Goal: Information Seeking & Learning: Learn about a topic

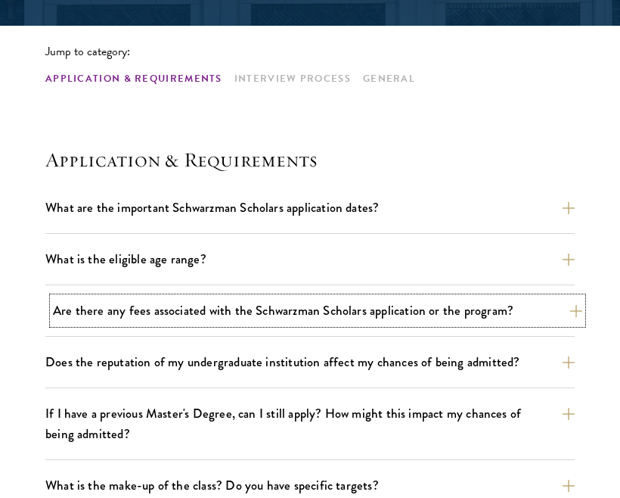
click at [243, 305] on button "Are there any fees associated with the Schwarzman Scholars application or the p…" at bounding box center [317, 310] width 529 height 26
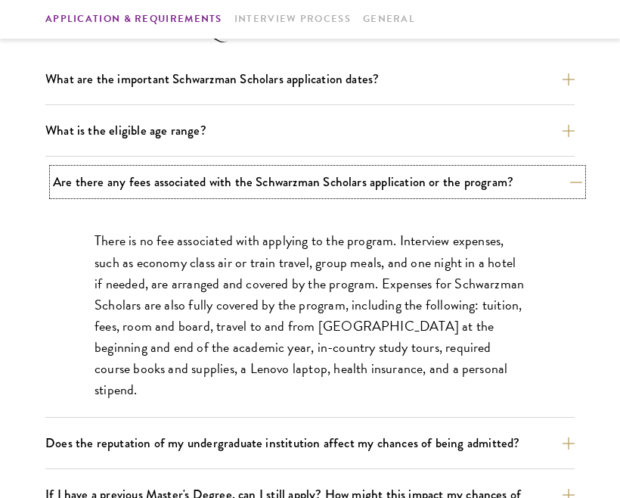
scroll to position [494, 0]
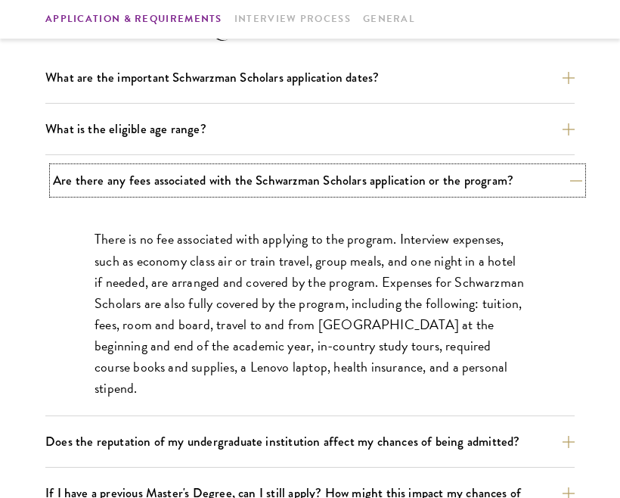
click at [289, 177] on button "Are there any fees associated with the Schwarzman Scholars application or the p…" at bounding box center [317, 180] width 529 height 26
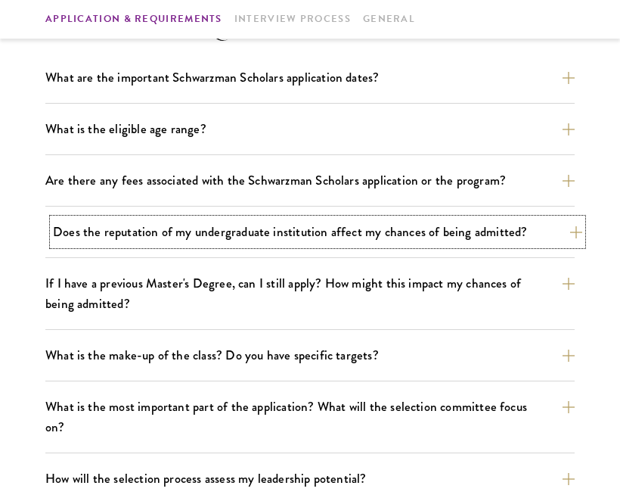
click at [274, 240] on button "Does the reputation of my undergraduate institution affect my chances of being …" at bounding box center [317, 232] width 529 height 26
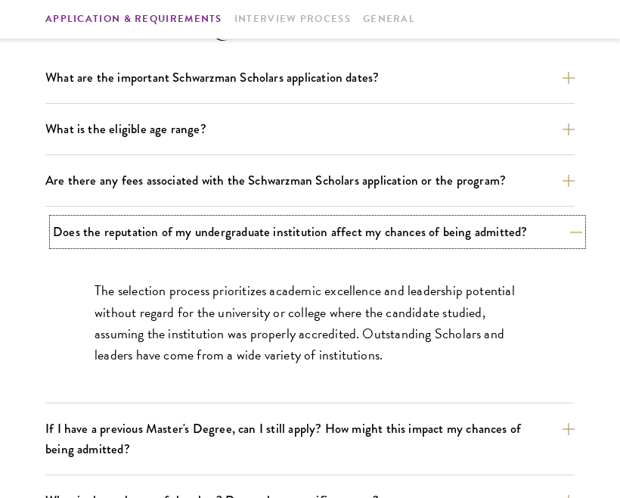
click at [274, 240] on button "Does the reputation of my undergraduate institution affect my chances of being …" at bounding box center [317, 232] width 529 height 26
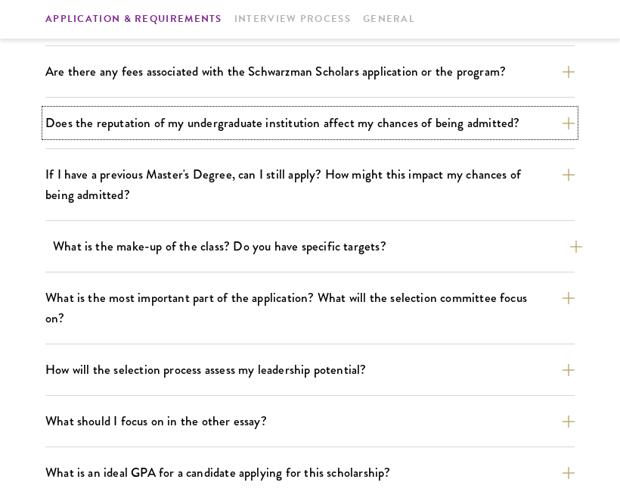
scroll to position [625, 0]
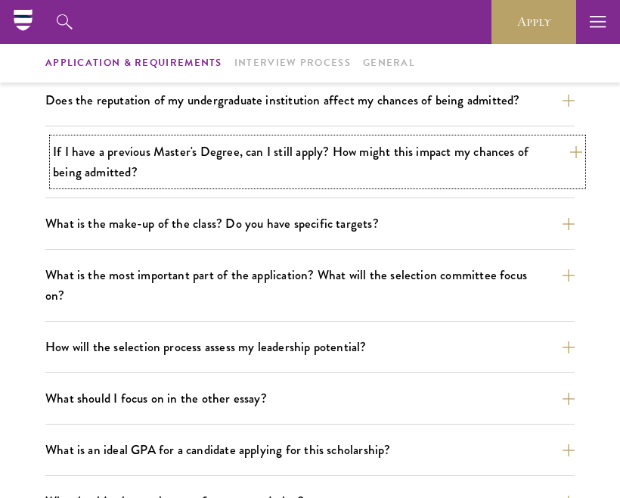
click at [299, 178] on button "If I have a previous Master's Degree, can I still apply? How might this impact …" at bounding box center [317, 161] width 529 height 47
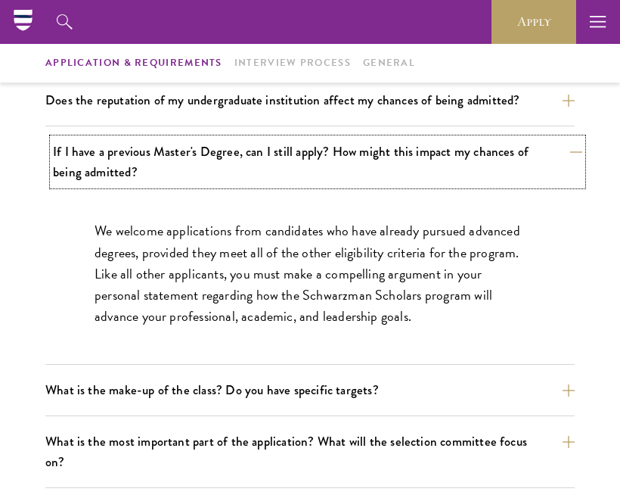
click at [299, 178] on button "If I have a previous Master's Degree, can I still apply? How might this impact …" at bounding box center [317, 161] width 529 height 47
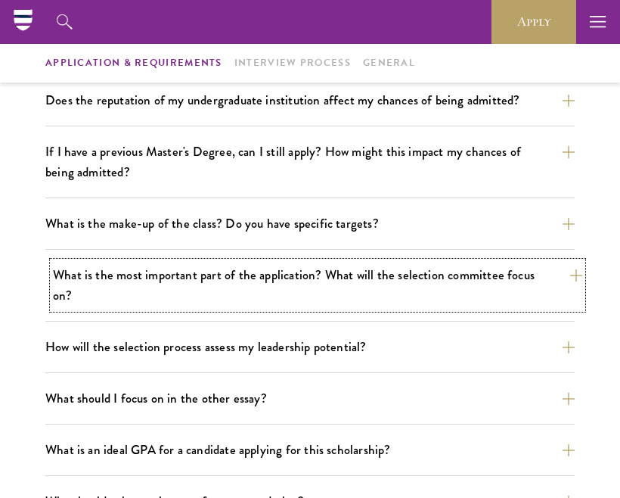
click at [302, 274] on button "What is the most important part of the application? What will the selection com…" at bounding box center [317, 285] width 529 height 47
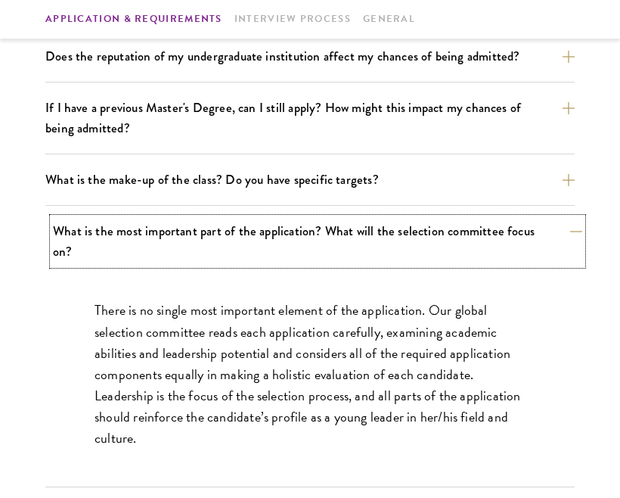
scroll to position [681, 0]
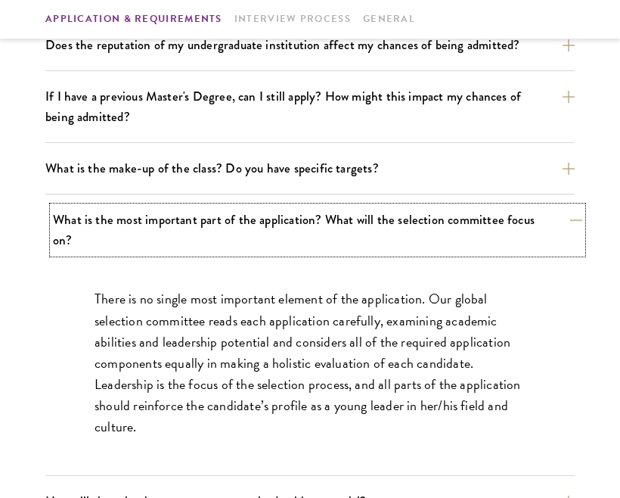
click at [313, 229] on button "What is the most important part of the application? What will the selection com…" at bounding box center [317, 229] width 529 height 47
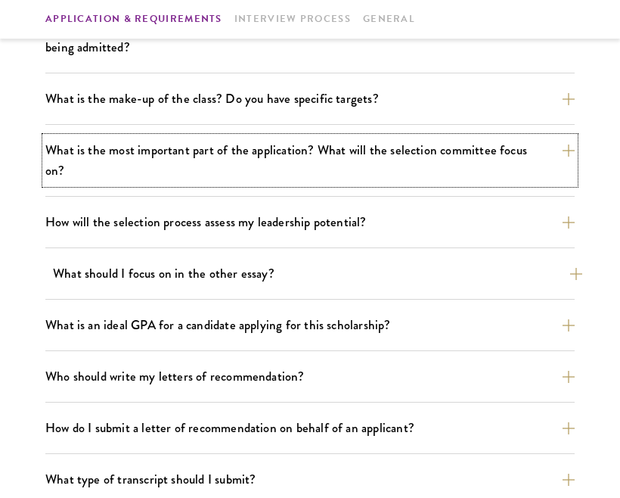
scroll to position [751, 0]
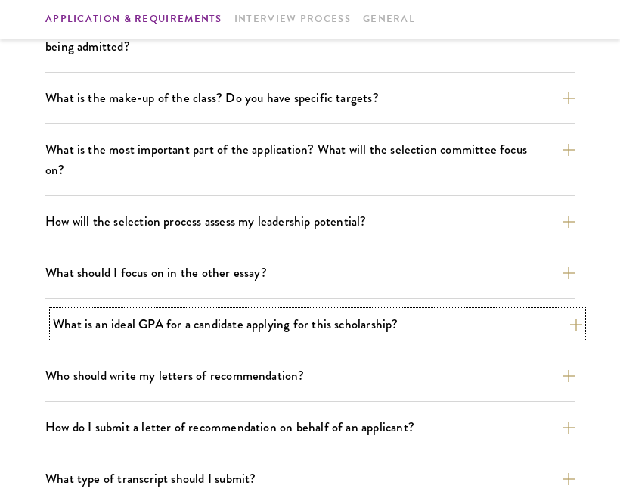
click at [319, 311] on button "What is an ideal GPA for a candidate applying for this scholarship?" at bounding box center [317, 324] width 529 height 26
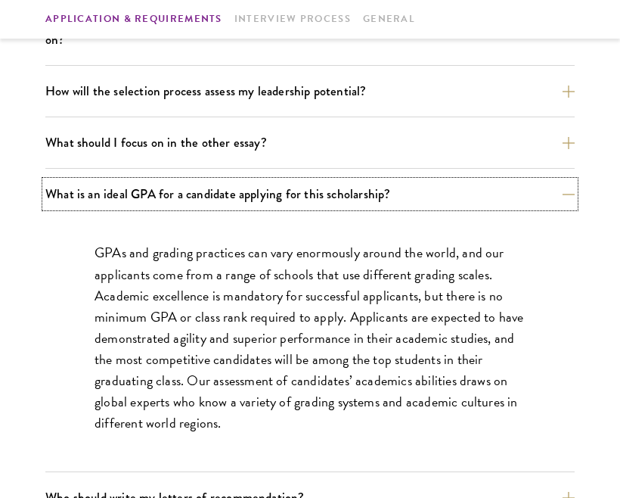
scroll to position [885, 0]
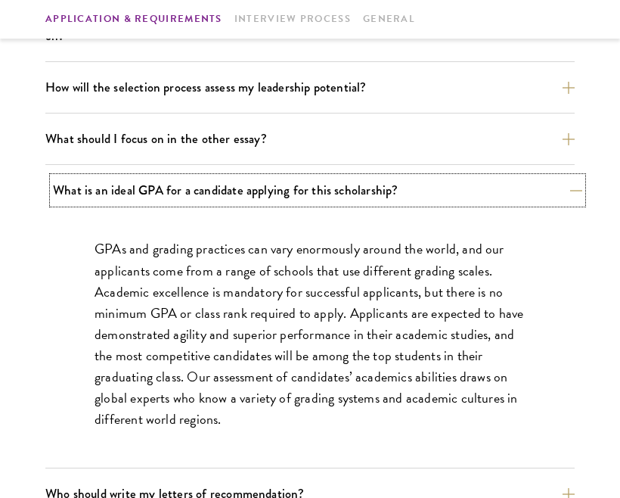
click at [364, 177] on button "What is an ideal GPA for a candidate applying for this scholarship?" at bounding box center [317, 190] width 529 height 26
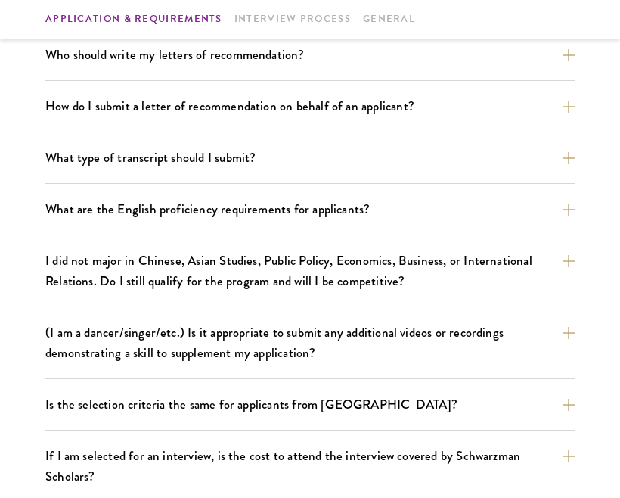
scroll to position [1073, 0]
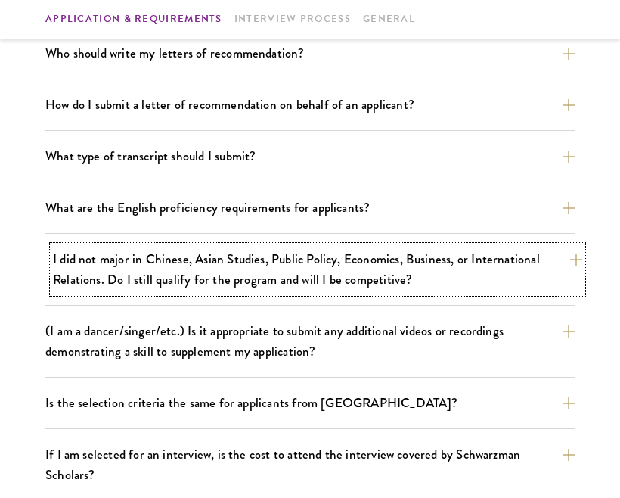
click at [347, 250] on button "I did not major in Chinese, Asian Studies, Public Policy, Economics, Business, …" at bounding box center [317, 269] width 529 height 47
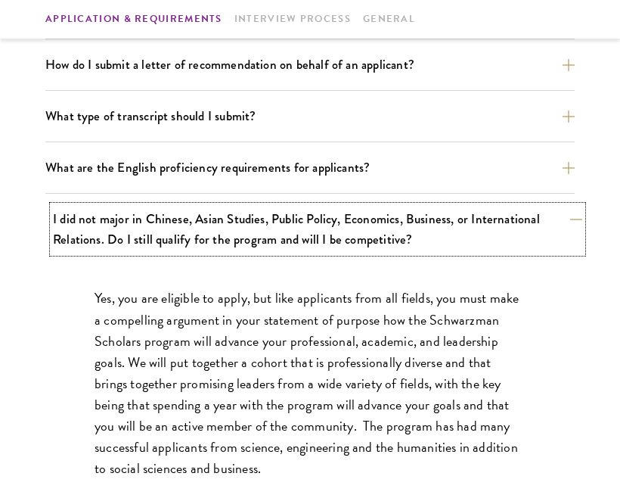
scroll to position [1116, 0]
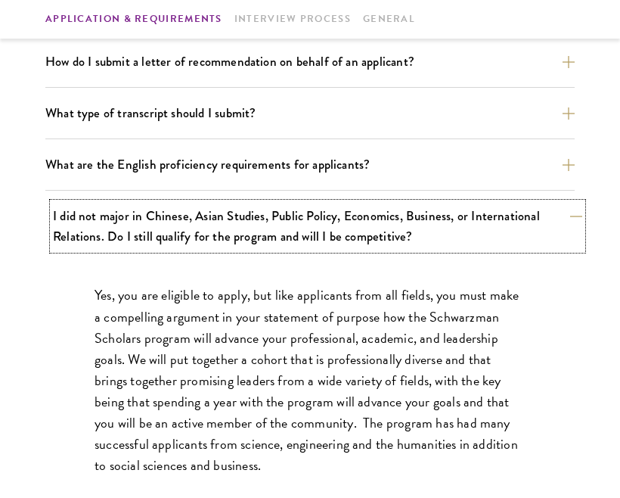
click at [359, 226] on button "I did not major in Chinese, Asian Studies, Public Policy, Economics, Business, …" at bounding box center [317, 226] width 529 height 47
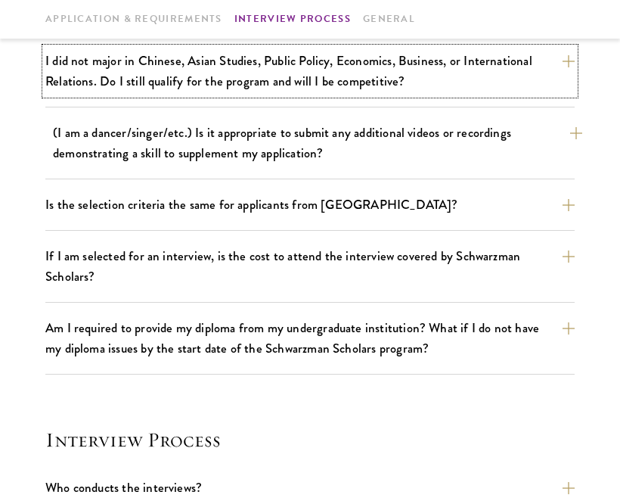
scroll to position [1278, 0]
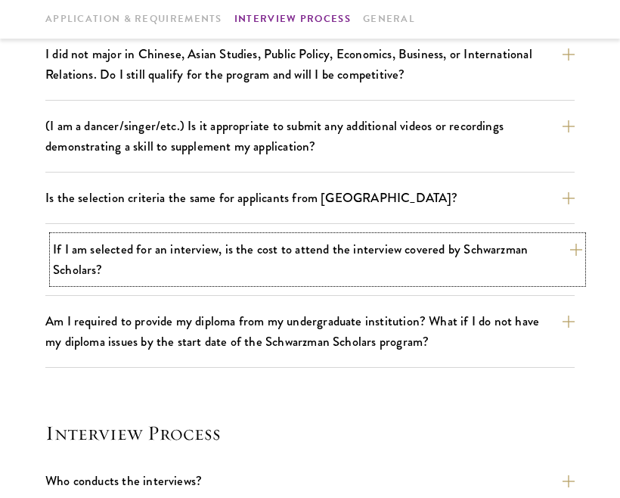
click at [358, 244] on button "If I am selected for an interview, is the cost to attend the interview covered …" at bounding box center [317, 259] width 529 height 47
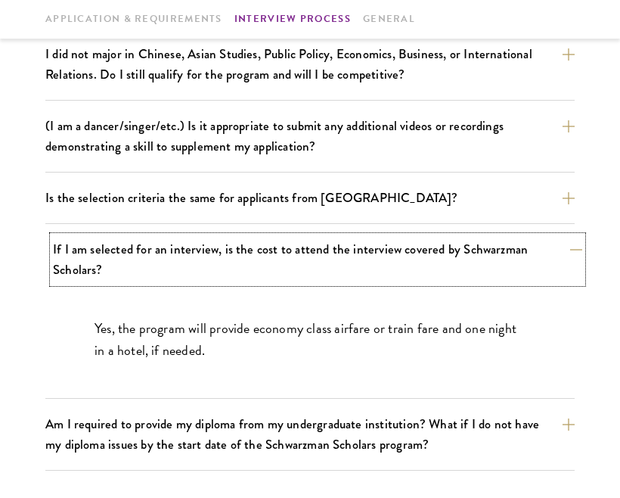
click at [358, 244] on button "If I am selected for an interview, is the cost to attend the interview covered …" at bounding box center [317, 259] width 529 height 47
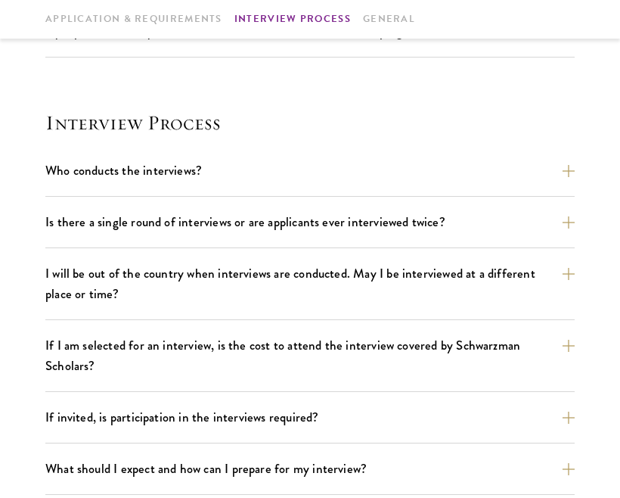
scroll to position [1642, 0]
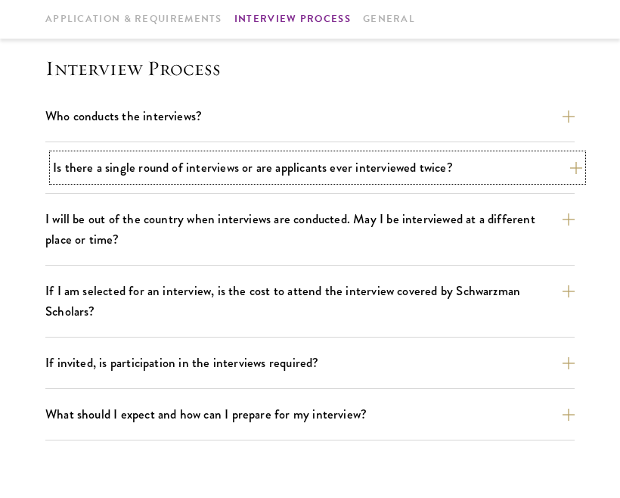
click at [377, 154] on button "Is there a single round of interviews or are applicants ever interviewed twice?" at bounding box center [317, 167] width 529 height 26
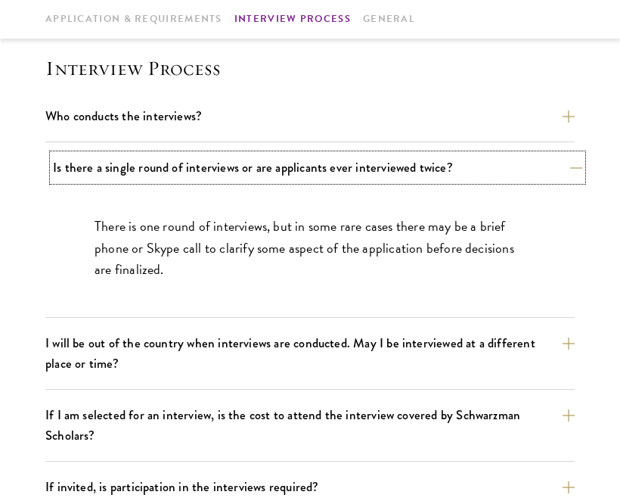
click at [377, 154] on button "Is there a single round of interviews or are applicants ever interviewed twice?" at bounding box center [317, 167] width 529 height 26
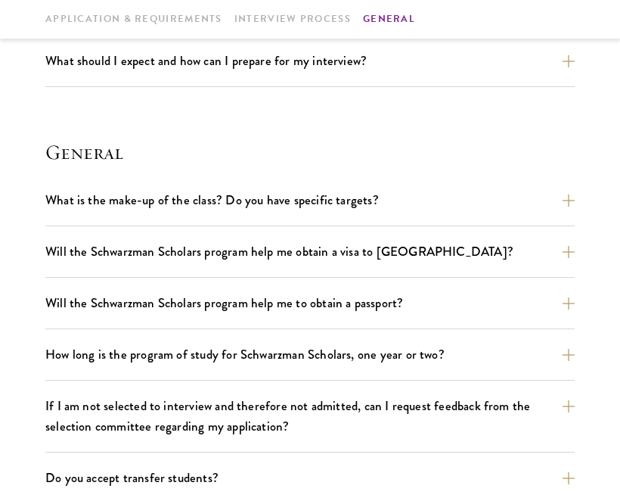
scroll to position [2004, 0]
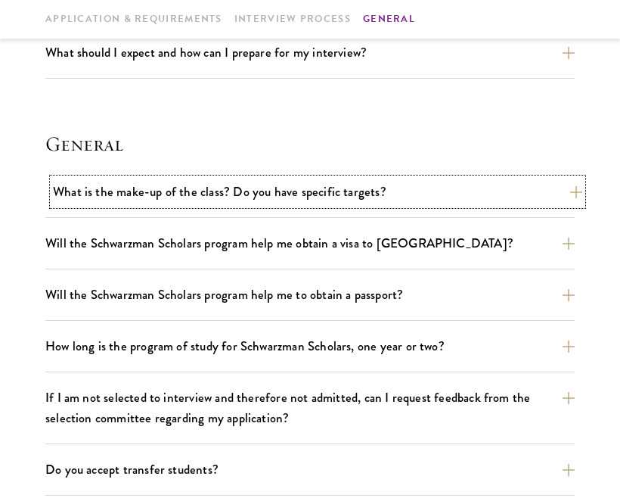
click at [371, 178] on button "What is the make-up of the class? Do you have specific targets?" at bounding box center [317, 191] width 529 height 26
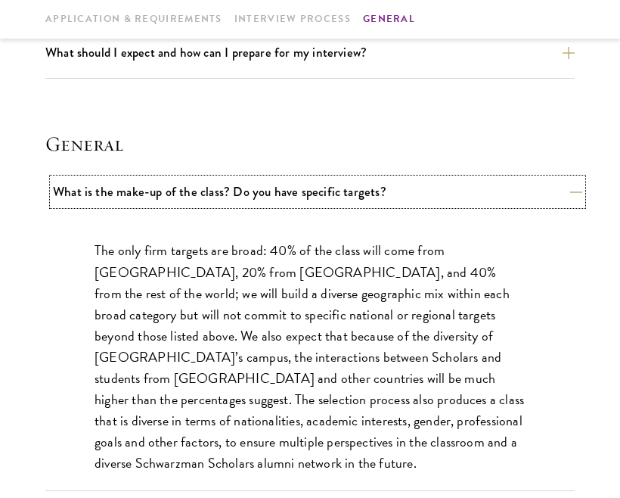
click at [371, 178] on button "What is the make-up of the class? Do you have specific targets?" at bounding box center [317, 191] width 529 height 26
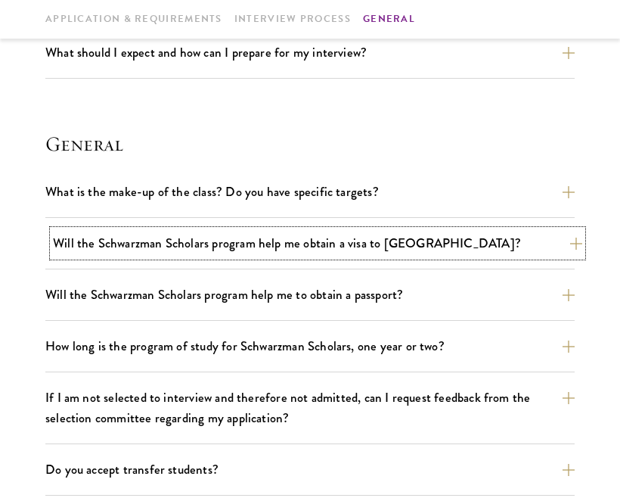
click at [365, 230] on button "Will the Schwarzman Scholars program help me obtain a visa to [GEOGRAPHIC_DATA]?" at bounding box center [317, 243] width 529 height 26
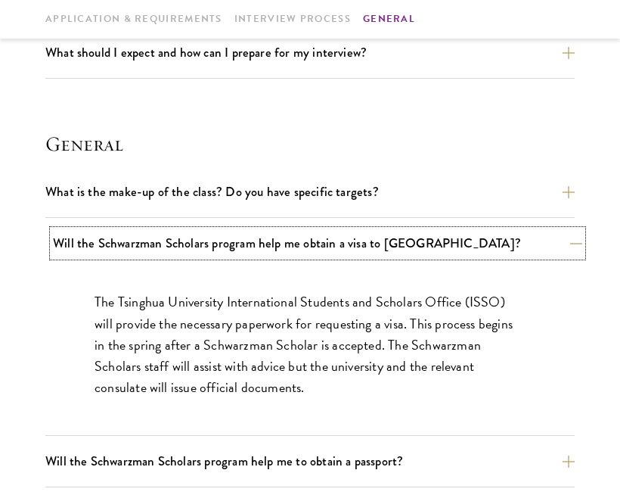
click at [365, 230] on button "Will the Schwarzman Scholars program help me obtain a visa to [GEOGRAPHIC_DATA]?" at bounding box center [317, 243] width 529 height 26
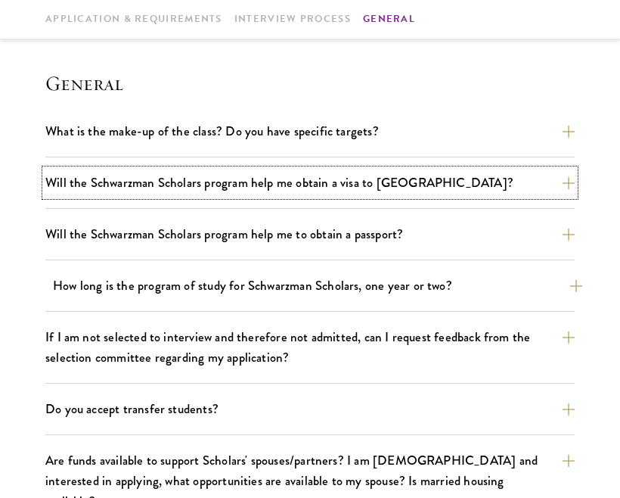
scroll to position [2070, 0]
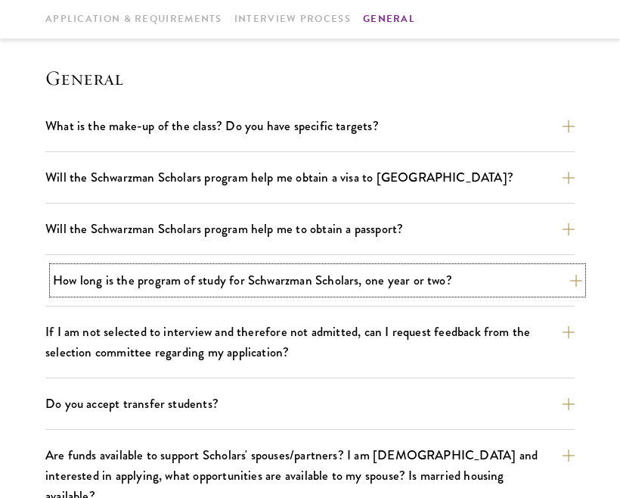
click at [359, 267] on button "How long is the program of study for Schwarzman Scholars, one year or two?" at bounding box center [317, 280] width 529 height 26
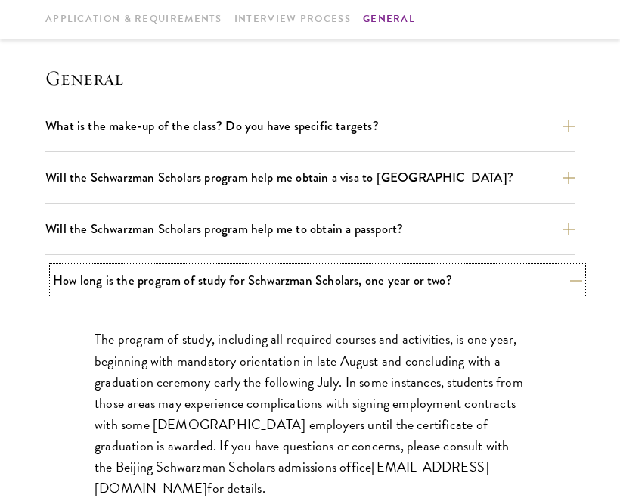
click at [359, 267] on button "How long is the program of study for Schwarzman Scholars, one year or two?" at bounding box center [317, 280] width 529 height 26
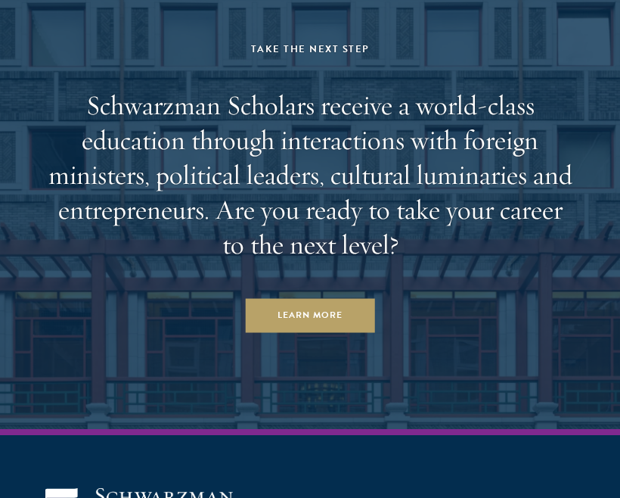
scroll to position [3879, 0]
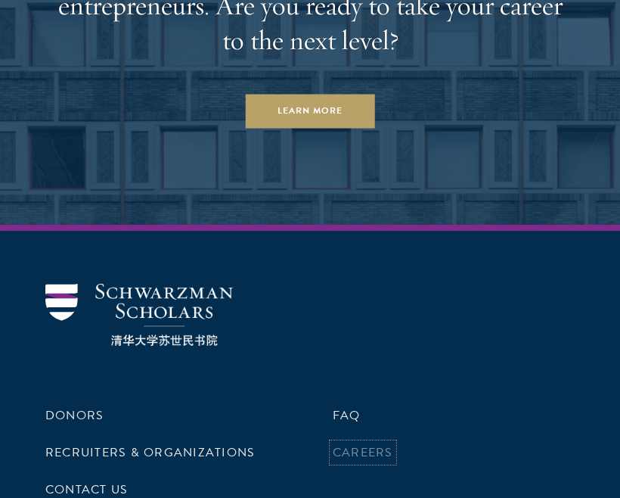
click at [367, 443] on link "Careers" at bounding box center [363, 452] width 60 height 18
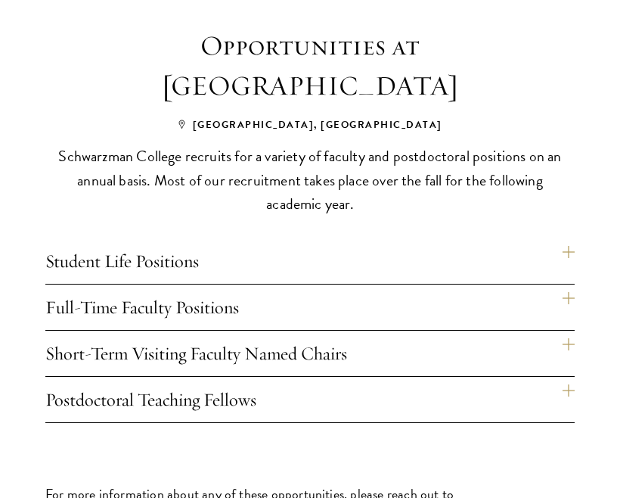
scroll to position [1026, 0]
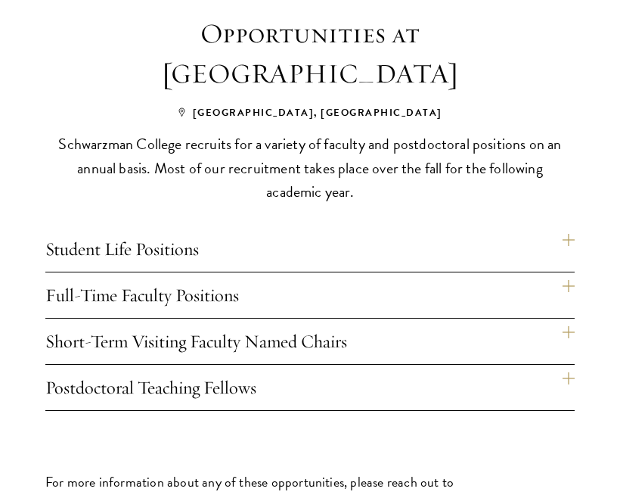
click at [563, 226] on h4 "Student Life Positions" at bounding box center [309, 248] width 529 height 45
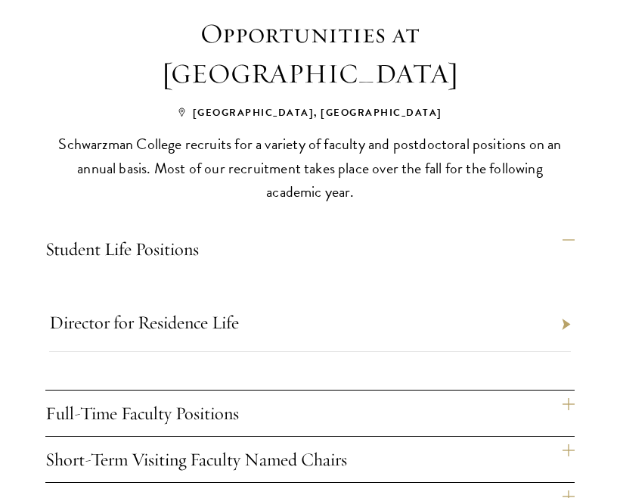
click at [563, 226] on h4 "Student Life Positions" at bounding box center [309, 248] width 529 height 45
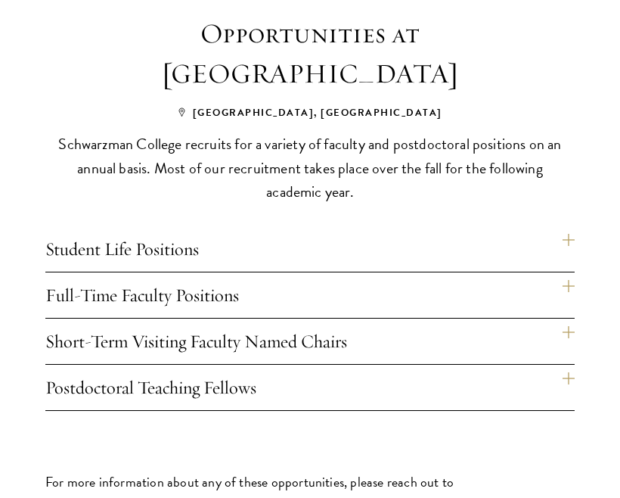
click at [563, 226] on h4 "Student Life Positions" at bounding box center [309, 248] width 529 height 45
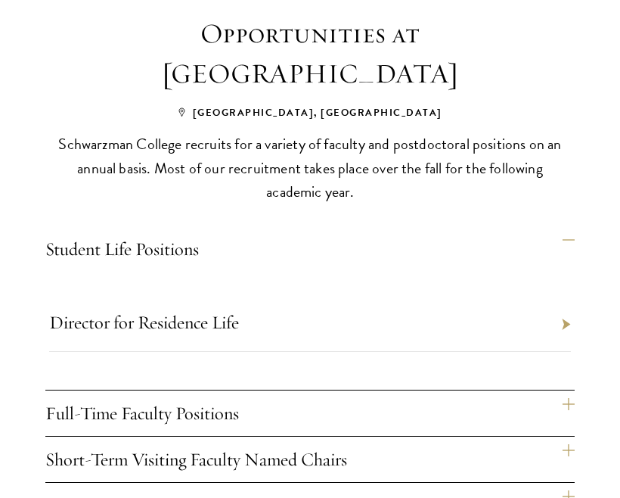
click at [563, 226] on h4 "Student Life Positions" at bounding box center [309, 248] width 529 height 45
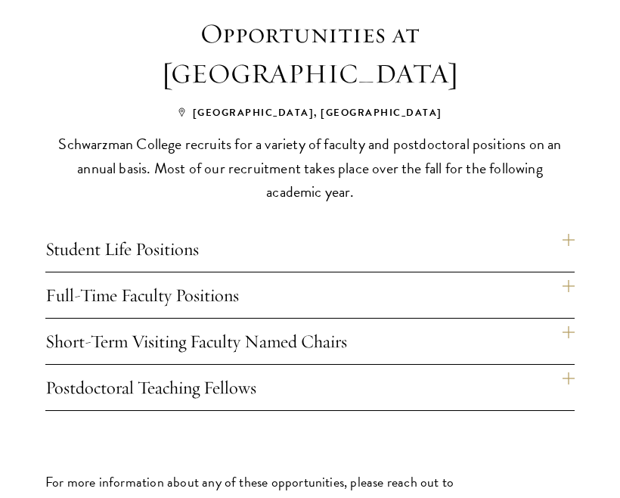
click at [559, 272] on h4 "Full-Time Faculty Positions" at bounding box center [309, 294] width 529 height 45
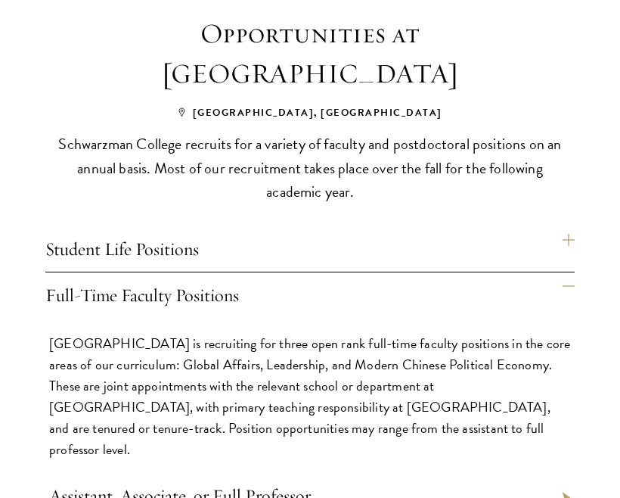
click at [559, 272] on h4 "Full-Time Faculty Positions" at bounding box center [309, 294] width 529 height 45
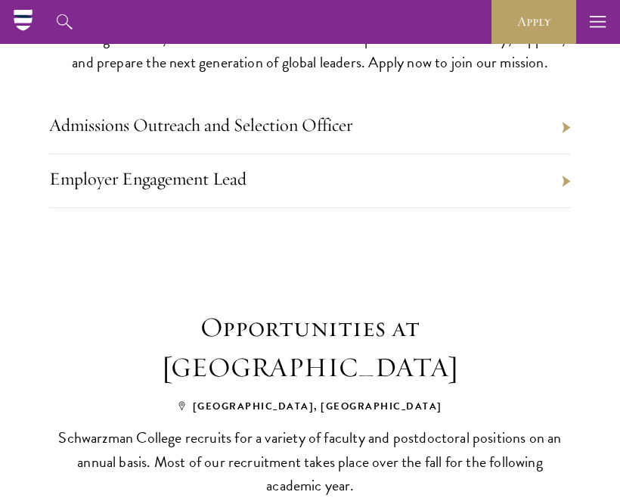
scroll to position [708, 0]
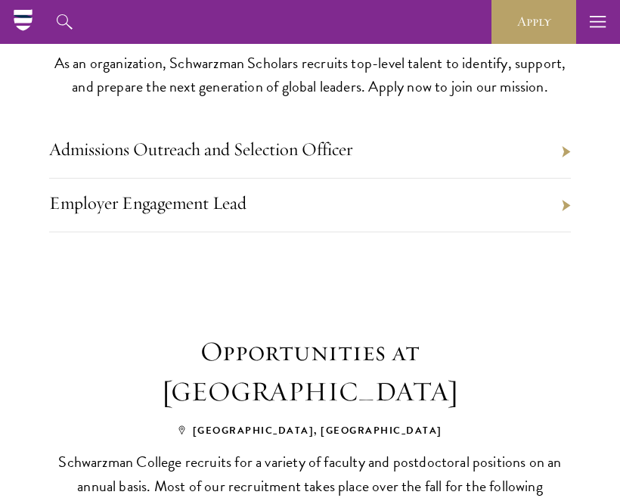
click at [575, 152] on section "Staff Positions at Schwarzman Scholars New York, NY As an organization, Schwarz…" at bounding box center [310, 101] width 620 height 339
click at [563, 150] on li "Admissions Outreach and Selection Officer" at bounding box center [310, 152] width 522 height 54
click at [565, 147] on li "Admissions Outreach and Selection Officer" at bounding box center [310, 152] width 522 height 54
click at [560, 201] on li "Employer Engagement Lead" at bounding box center [310, 205] width 522 height 54
click at [206, 204] on link "Employer Engagement Lead" at bounding box center [147, 202] width 197 height 23
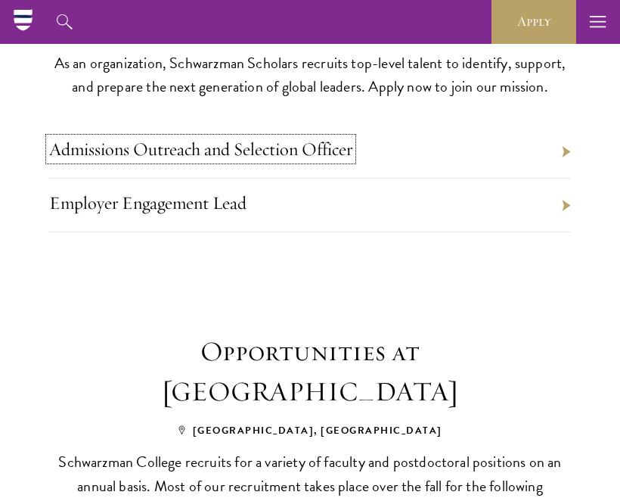
click at [140, 142] on link "Admissions Outreach and Selection Officer" at bounding box center [200, 149] width 303 height 23
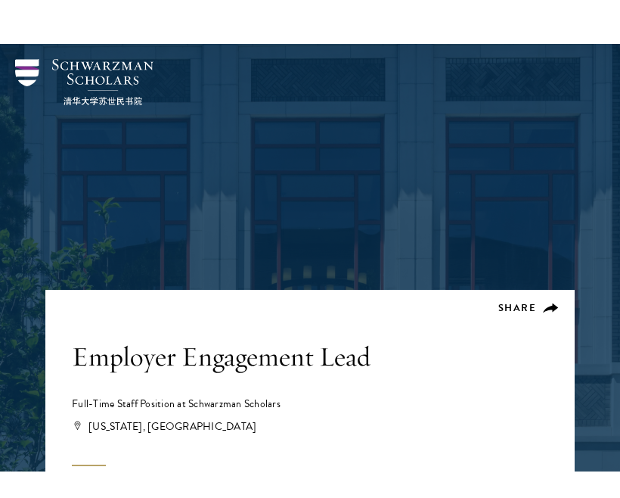
scroll to position [352, 0]
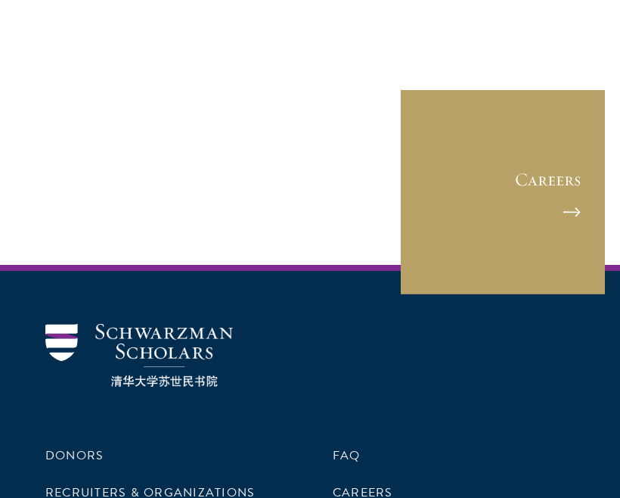
scroll to position [3827, 0]
